Goal: Check status

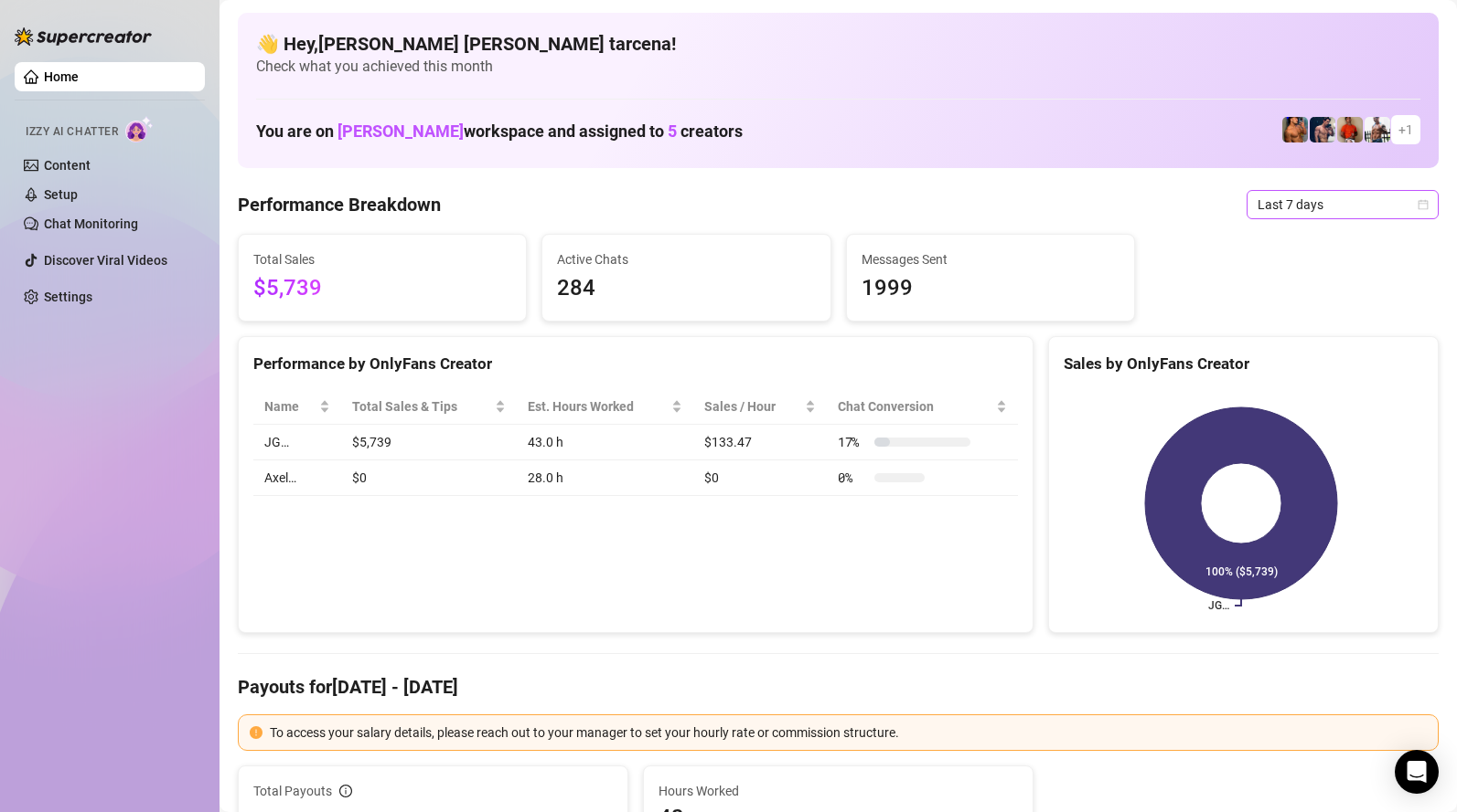
click at [1301, 211] on span "Last 7 days" at bounding box center [1342, 204] width 170 height 27
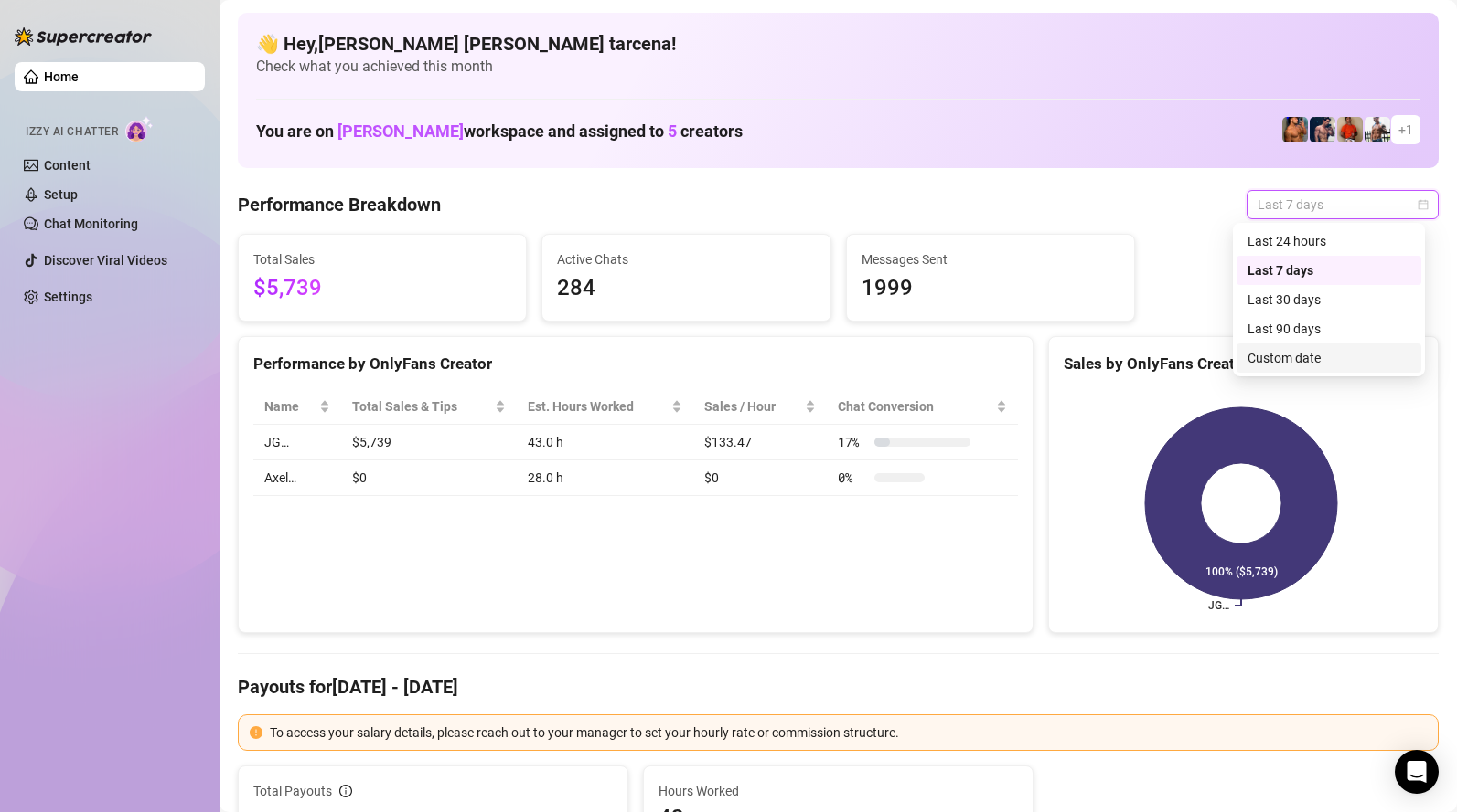
click at [1295, 358] on div "Custom date" at bounding box center [1329, 358] width 163 height 20
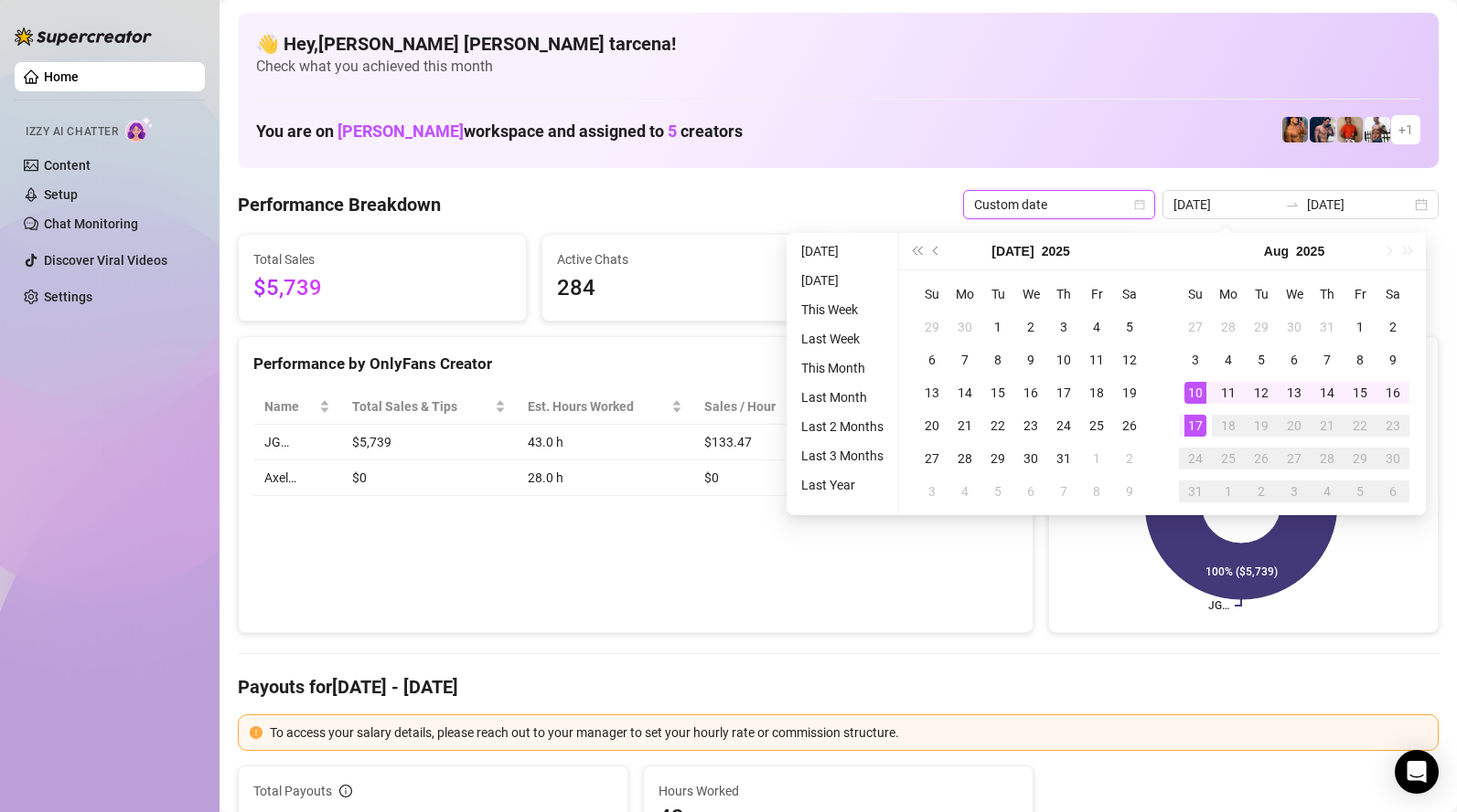
type input "[DATE]"
click at [1196, 425] on div "17" at bounding box center [1195, 425] width 22 height 22
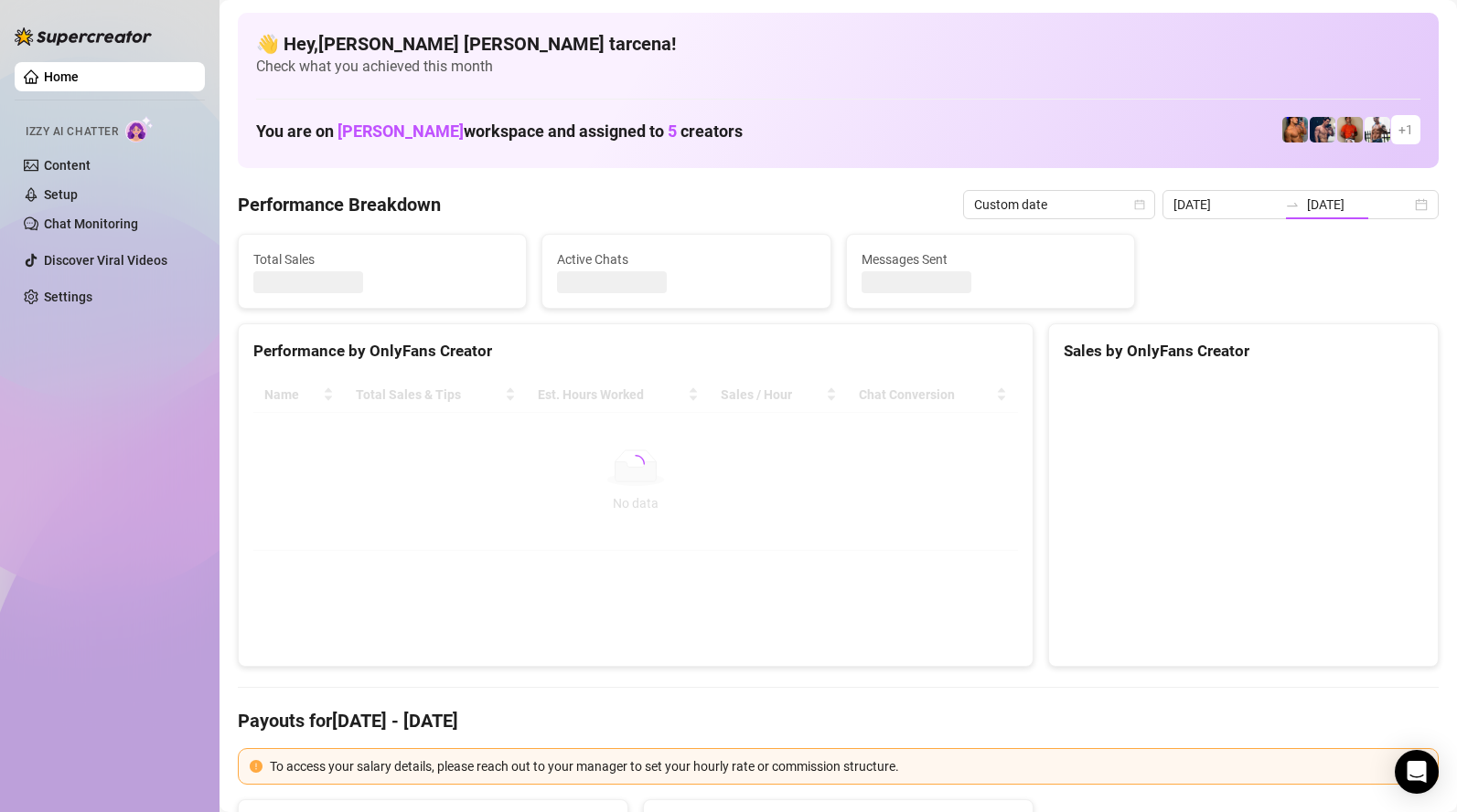
type input "[DATE]"
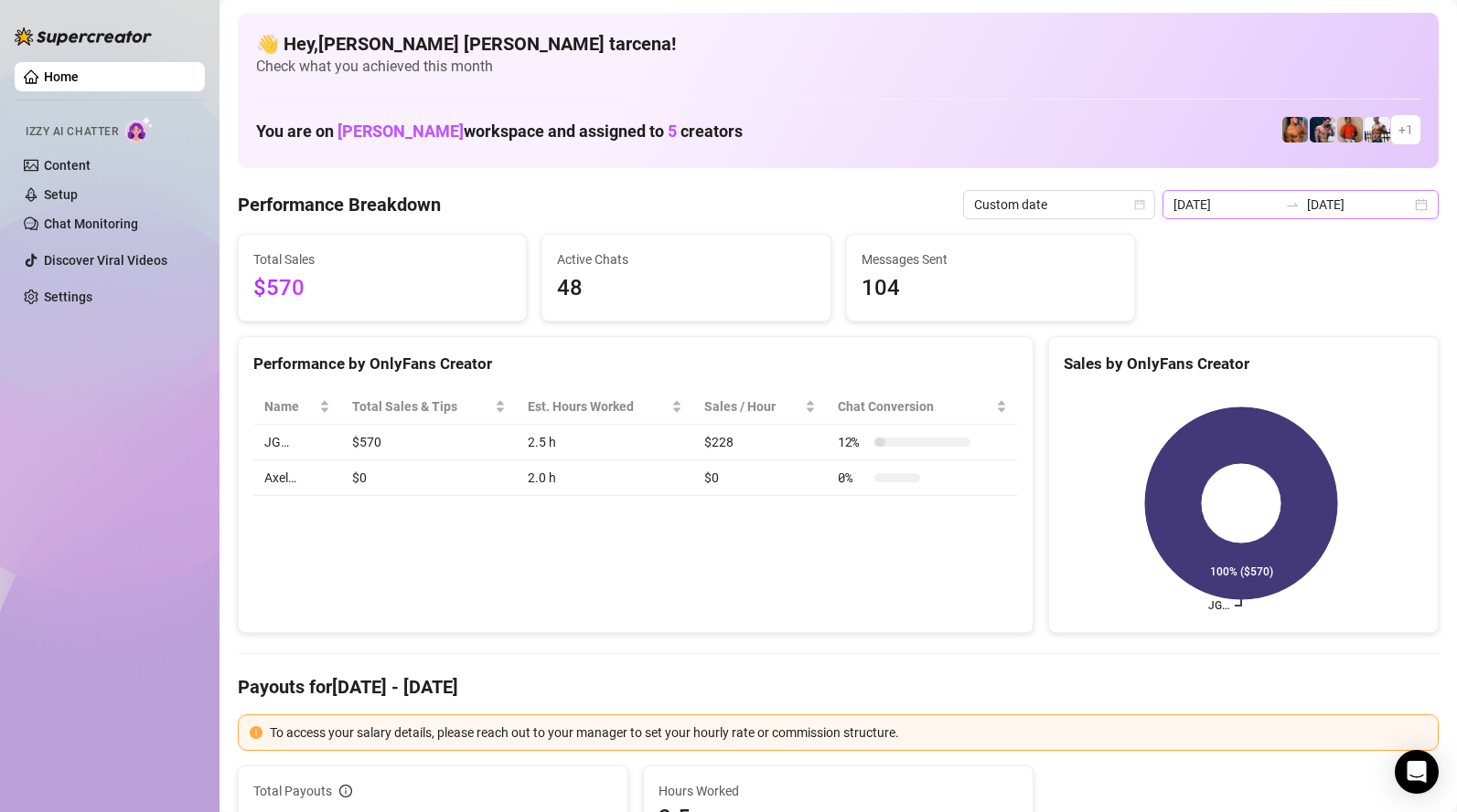
click at [1285, 214] on div "[DATE] [DATE]" at bounding box center [1301, 204] width 276 height 29
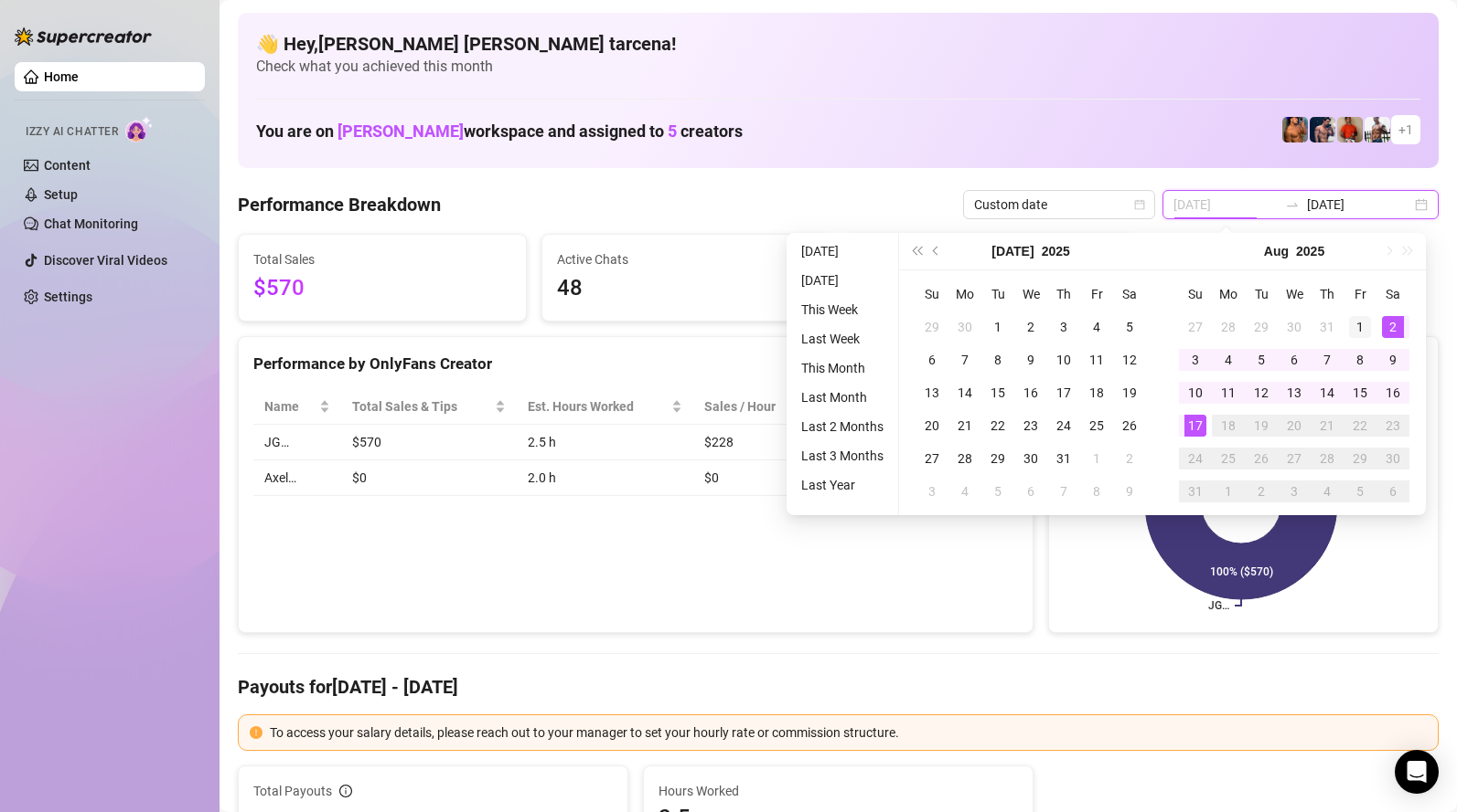
type input "[DATE]"
click at [1361, 330] on div "1" at bounding box center [1360, 327] width 22 height 22
type input "[DATE]"
click at [1198, 427] on div "17" at bounding box center [1195, 425] width 22 height 22
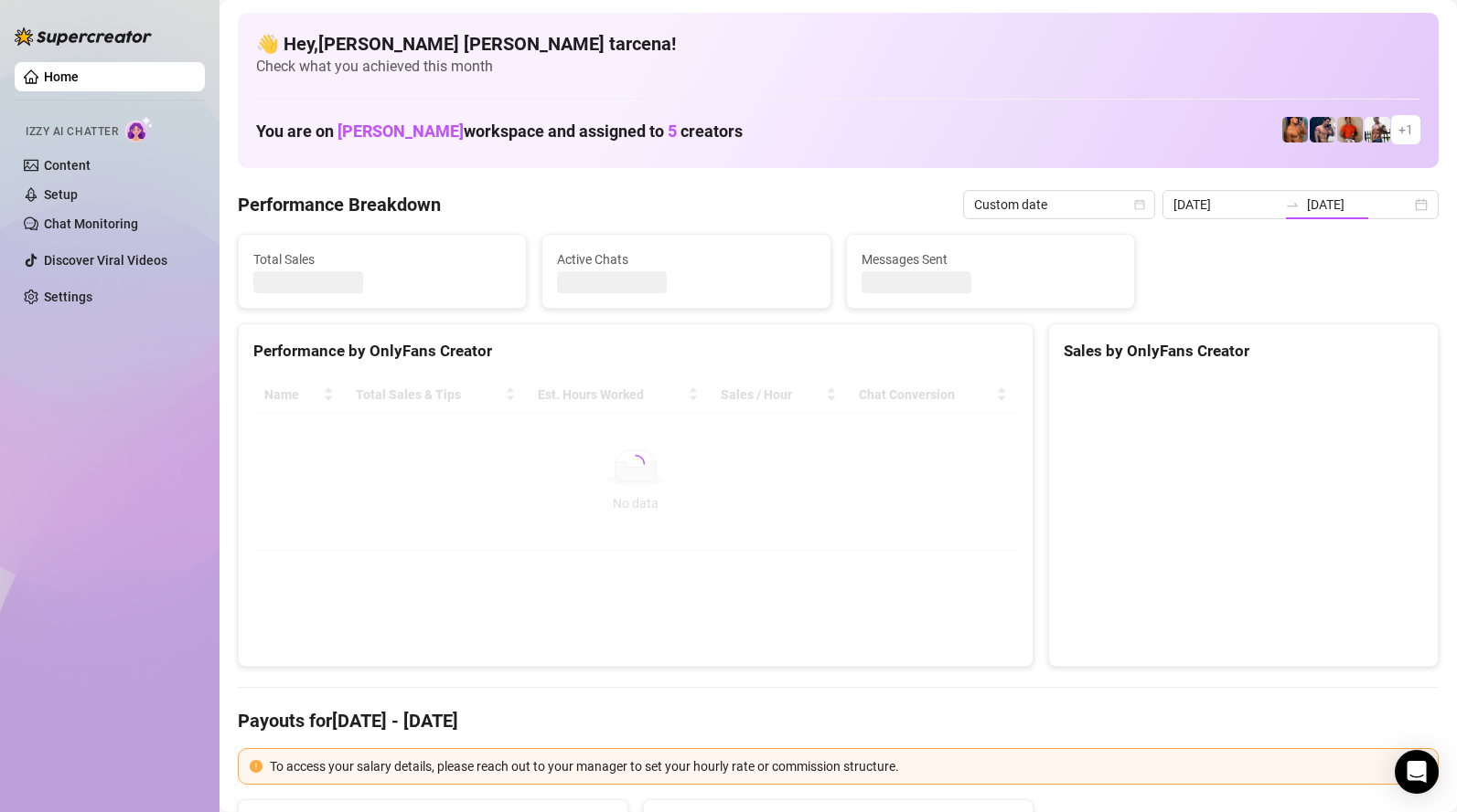
type input "[DATE]"
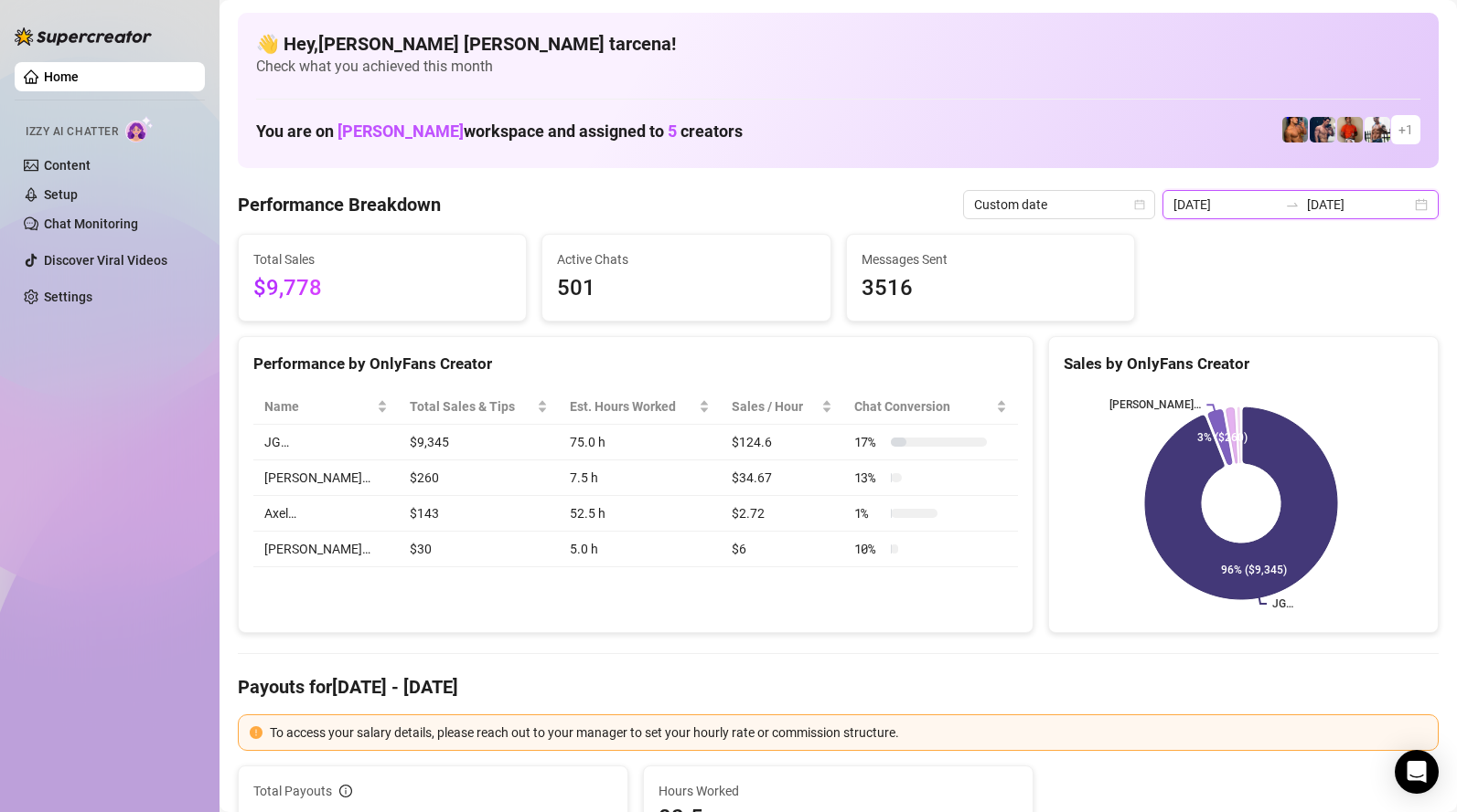
click at [1234, 197] on input "[DATE]" at bounding box center [1225, 204] width 104 height 20
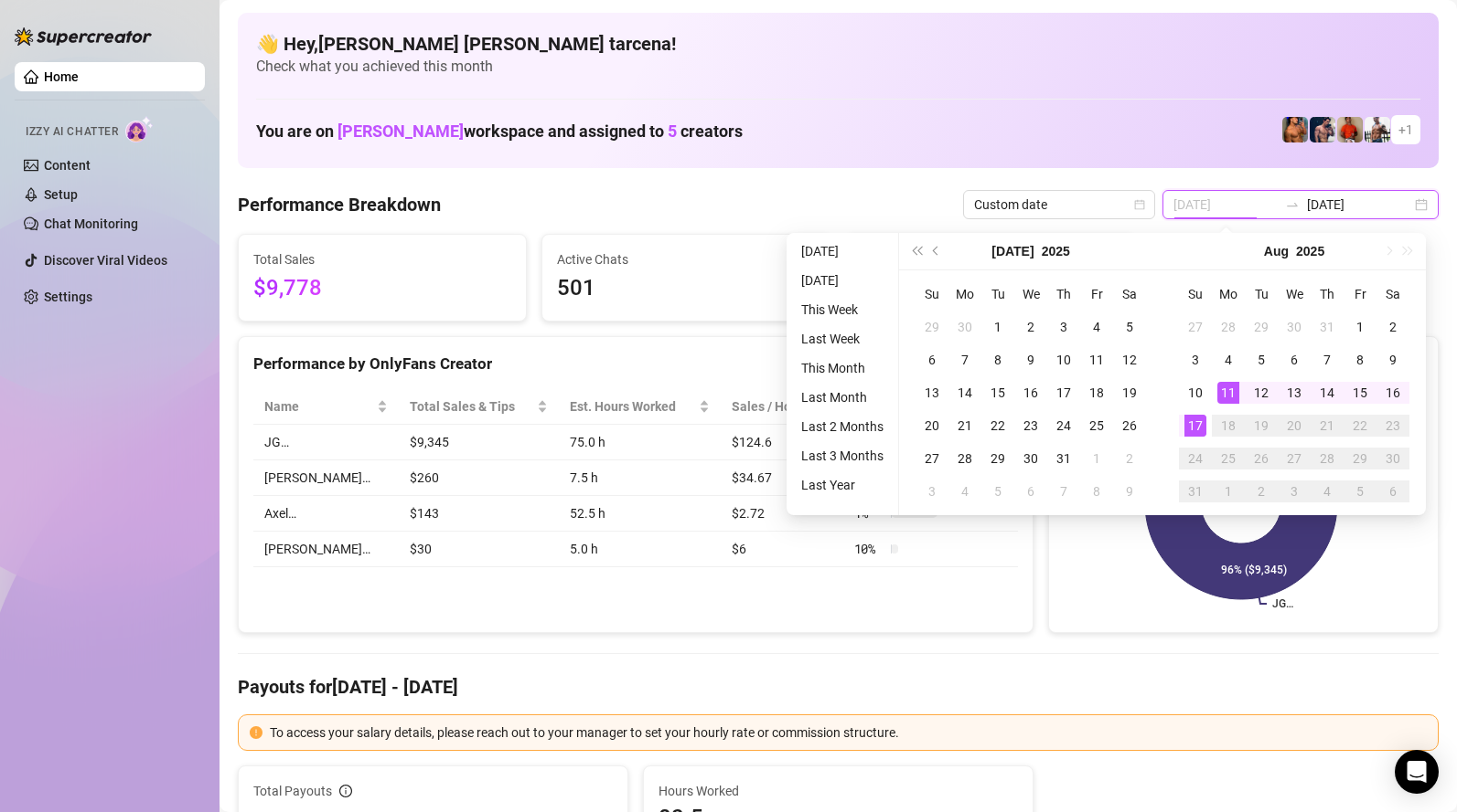
type input "[DATE]"
click at [1197, 423] on div "17" at bounding box center [1195, 425] width 22 height 22
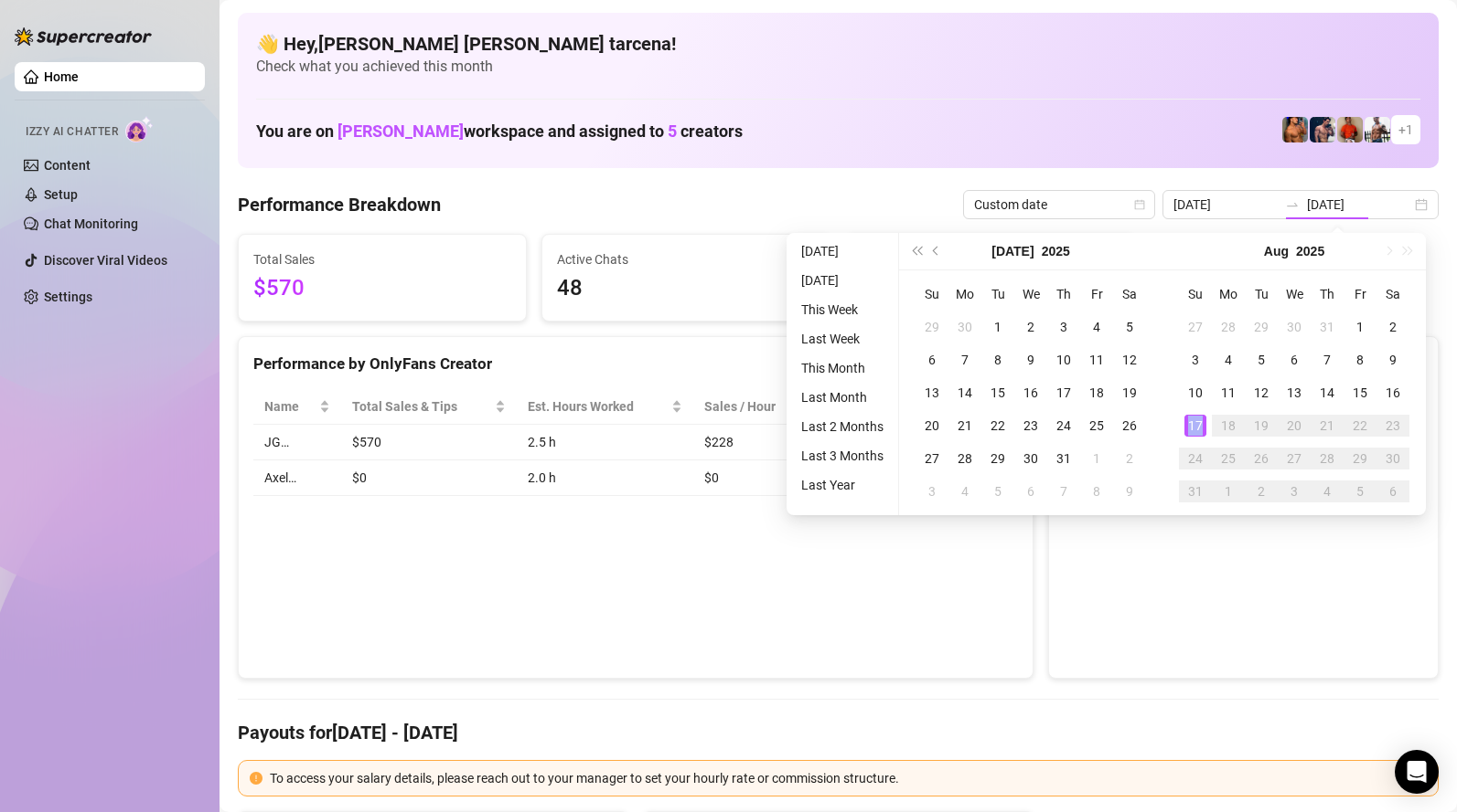
type input "[DATE]"
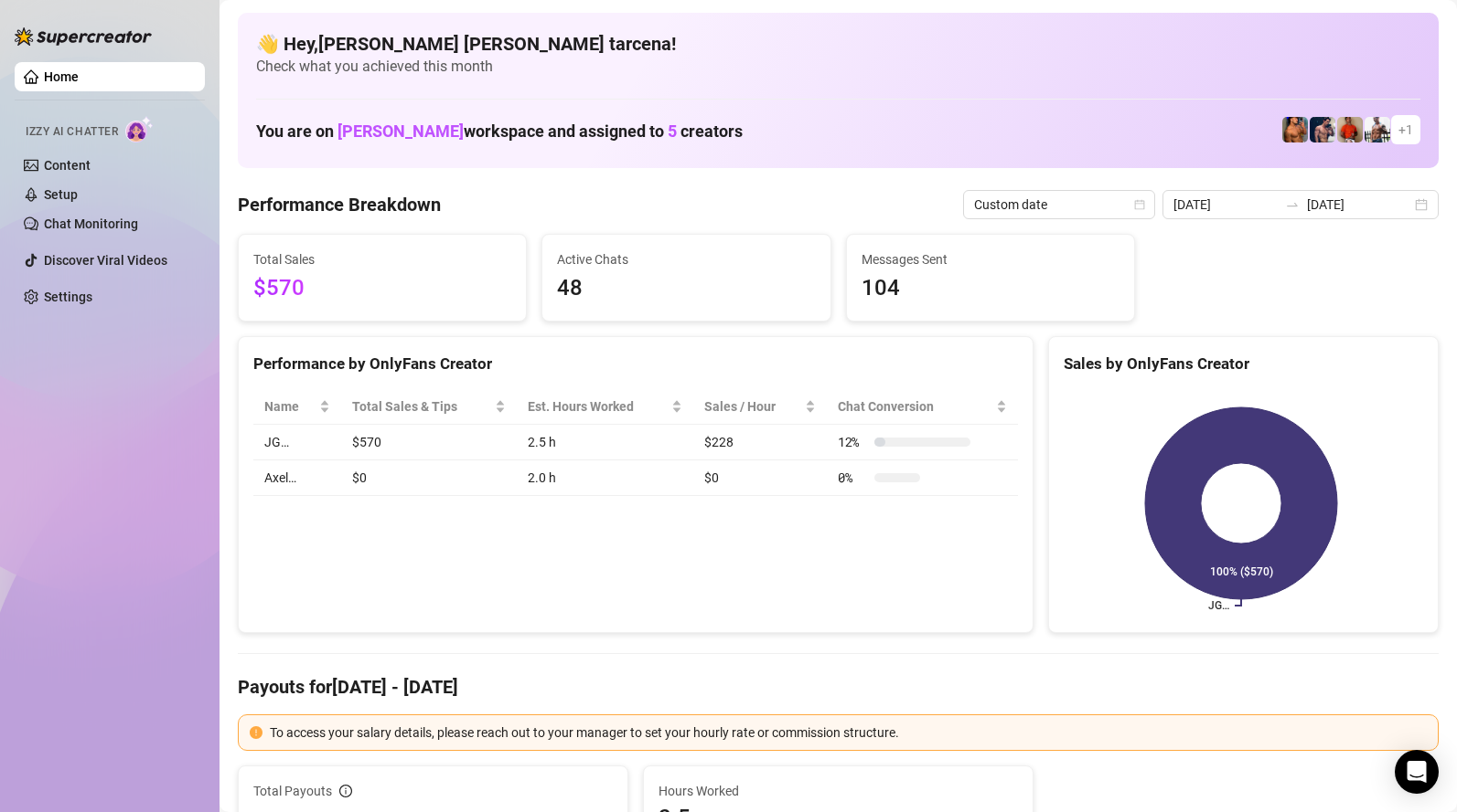
click at [1269, 203] on input "[DATE]" at bounding box center [1225, 204] width 104 height 20
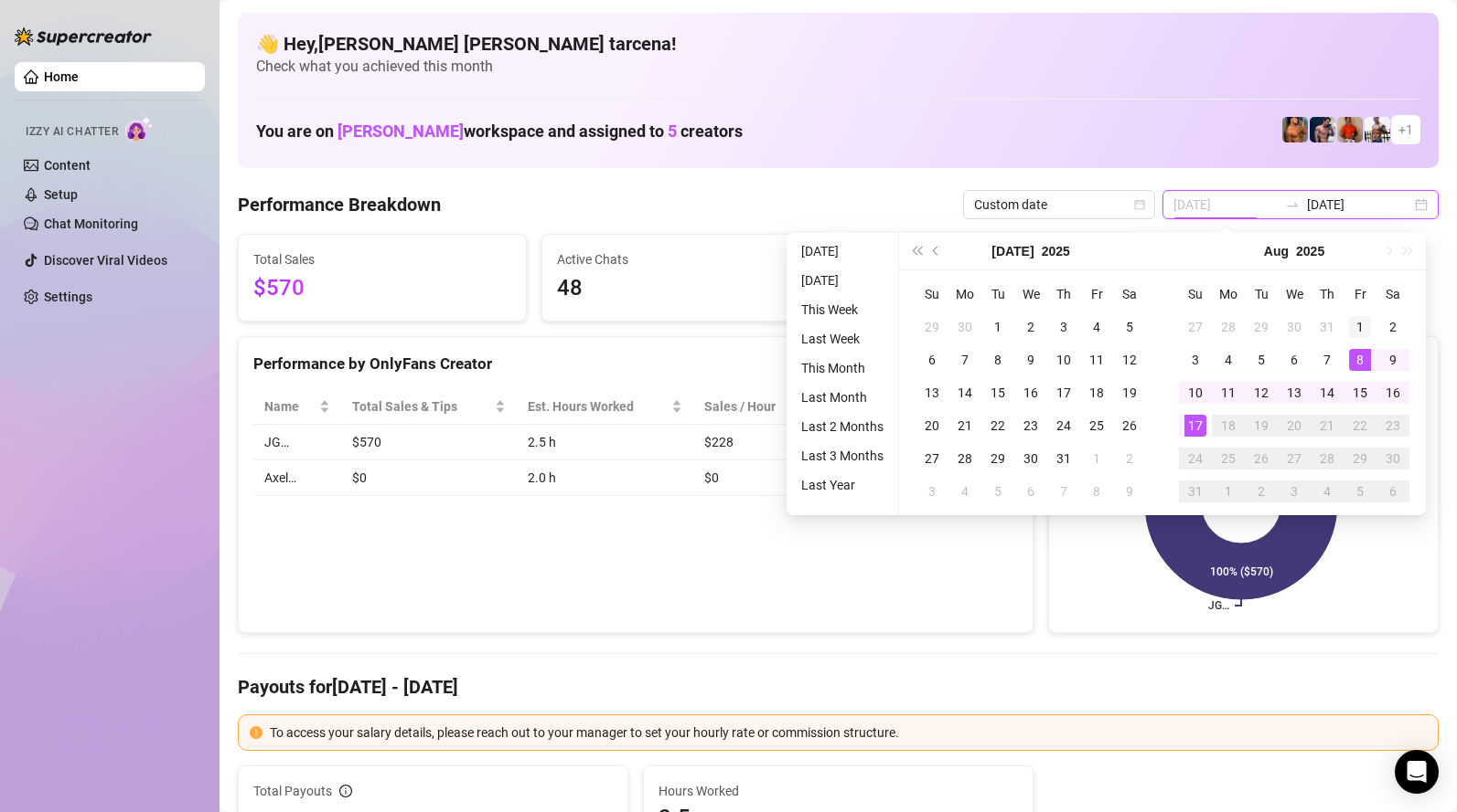
type input "[DATE]"
click at [1355, 319] on div "1" at bounding box center [1360, 327] width 22 height 22
type input "[DATE]"
click at [1196, 430] on div "17" at bounding box center [1195, 425] width 22 height 22
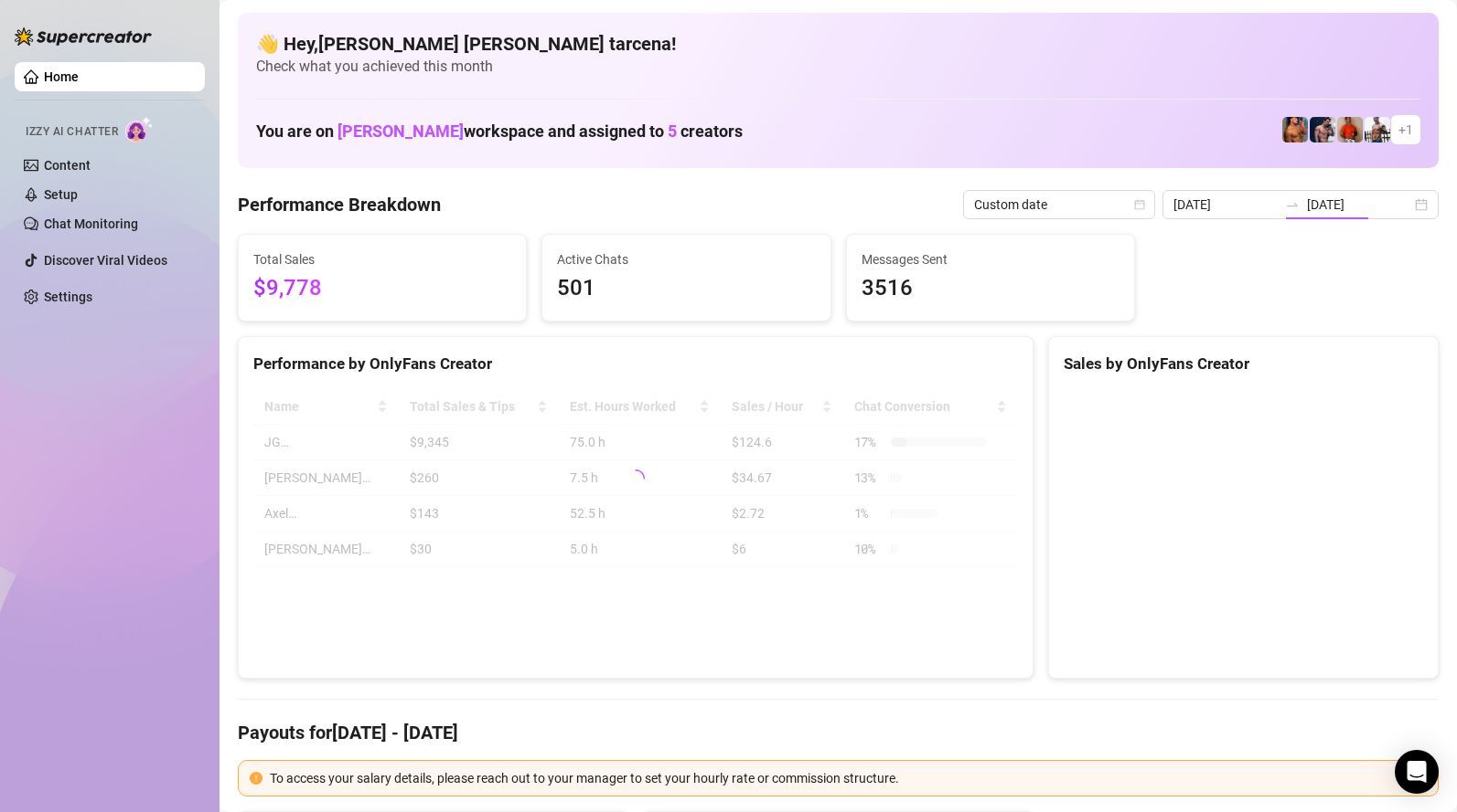
type input "[DATE]"
